Goal: Task Accomplishment & Management: Complete application form

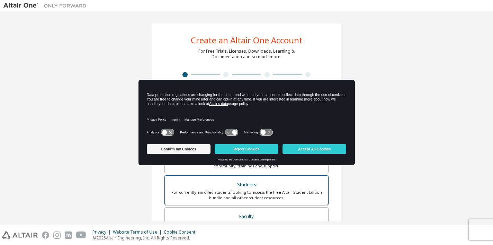
click at [241, 189] on div "For currently enrolled students looking to access the free Altair Student Editi…" at bounding box center [246, 194] width 155 height 11
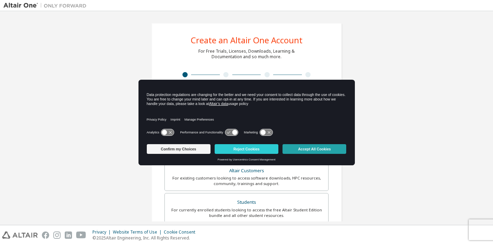
click at [307, 145] on button "Accept All Cookies" at bounding box center [314, 149] width 64 height 10
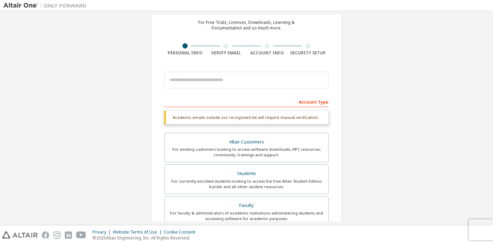
scroll to position [38, 0]
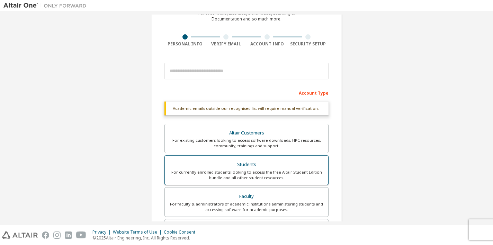
drag, startPoint x: 295, startPoint y: 167, endPoint x: 260, endPoint y: 169, distance: 35.0
click at [260, 169] on div "Students" at bounding box center [246, 164] width 155 height 10
click at [234, 175] on div "For currently enrolled students looking to access the free Altair Student Editi…" at bounding box center [246, 174] width 155 height 11
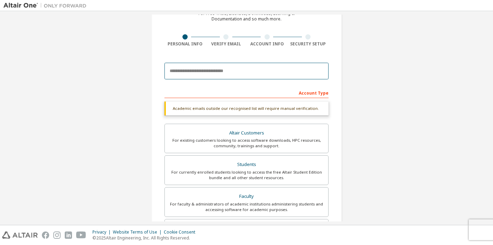
click at [235, 71] on input "email" at bounding box center [246, 71] width 164 height 17
type input "**********"
type input "******"
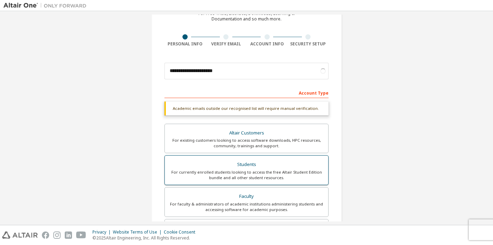
click at [222, 171] on div "For currently enrolled students looking to access the free Altair Student Editi…" at bounding box center [246, 174] width 155 height 11
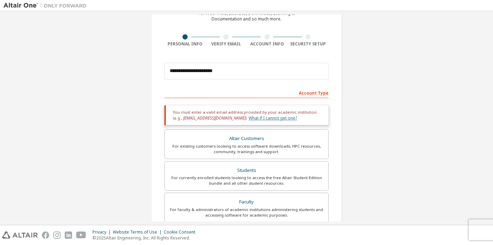
click at [248, 119] on link "What if I cannot get one?" at bounding box center [272, 118] width 48 height 6
